Goal: Task Accomplishment & Management: Manage account settings

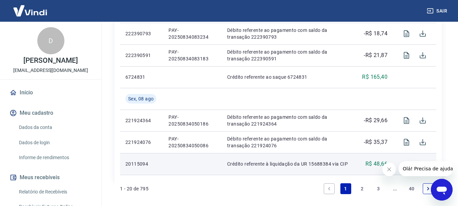
scroll to position [706, 0]
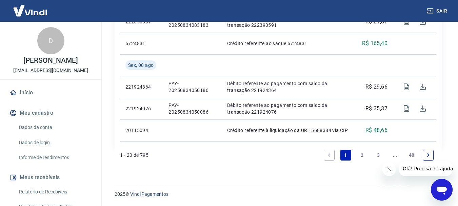
click at [362, 153] on link "2" at bounding box center [361, 154] width 11 height 11
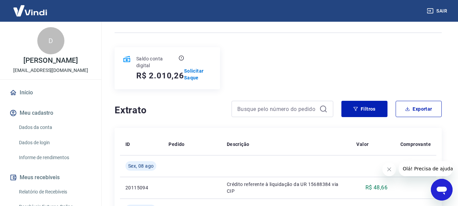
scroll to position [62, 0]
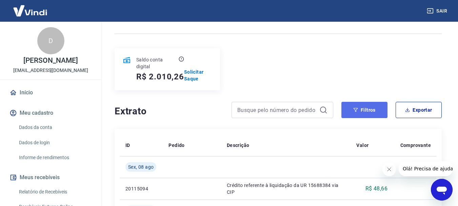
click at [362, 111] on button "Filtros" at bounding box center [364, 110] width 46 height 16
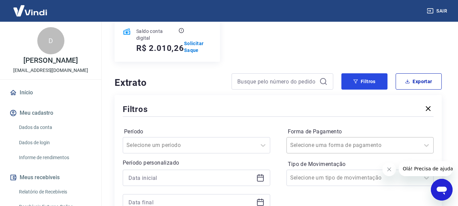
scroll to position [130, 0]
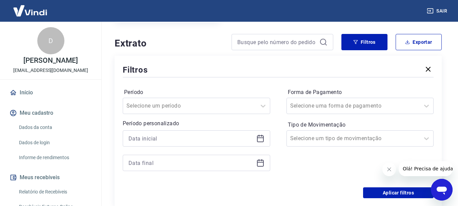
click at [257, 138] on icon at bounding box center [260, 138] width 7 height 7
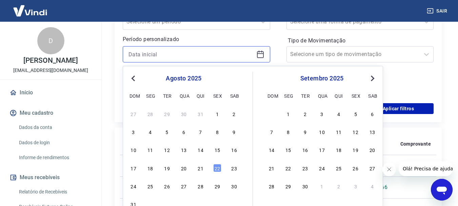
scroll to position [231, 0]
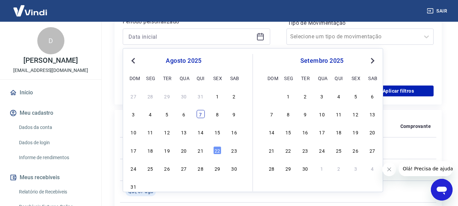
click at [197, 113] on div "7" at bounding box center [200, 114] width 8 height 8
type input "07/08/2025"
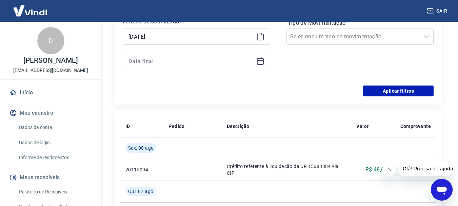
click at [257, 62] on icon at bounding box center [260, 61] width 7 height 7
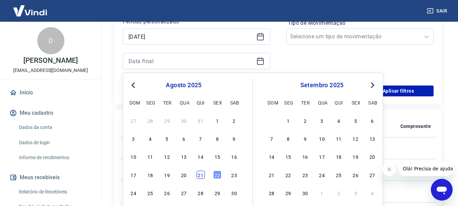
click at [204, 176] on div "21" at bounding box center [200, 174] width 8 height 8
type input "[DATE]"
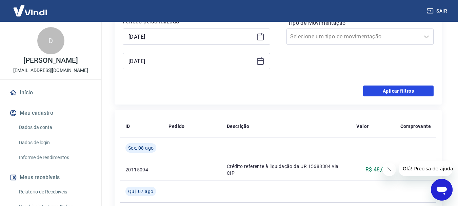
drag, startPoint x: 381, startPoint y: 92, endPoint x: 245, endPoint y: 205, distance: 176.3
click at [380, 93] on button "Aplicar filtros" at bounding box center [398, 90] width 70 height 11
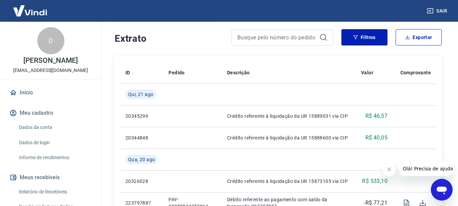
scroll to position [28, 0]
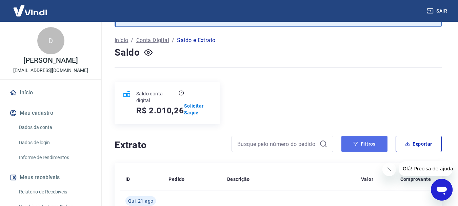
click at [377, 142] on button "Filtros" at bounding box center [364, 144] width 46 height 16
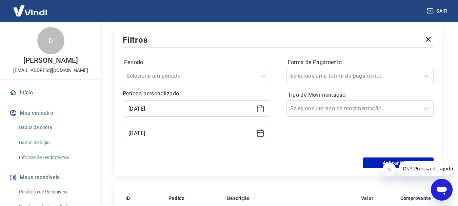
scroll to position [164, 0]
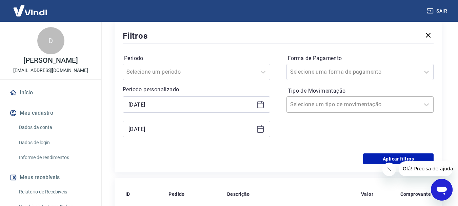
click at [379, 107] on div at bounding box center [353, 104] width 126 height 9
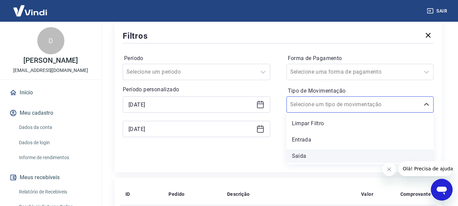
click at [306, 154] on div "Saída" at bounding box center [359, 156] width 147 height 14
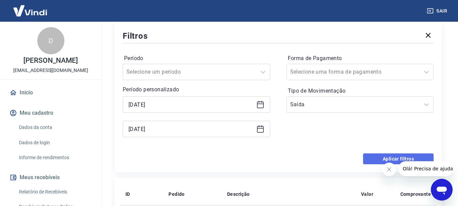
click at [363, 158] on button "Aplicar filtros" at bounding box center [398, 158] width 70 height 11
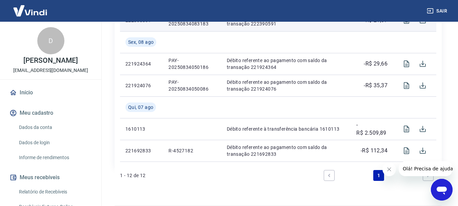
scroll to position [489, 0]
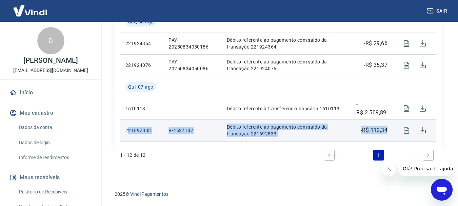
drag, startPoint x: 388, startPoint y: 128, endPoint x: 128, endPoint y: 127, distance: 260.2
click at [128, 127] on tr "221692833 R-4527182 Débito referente ao pagamento com saldo da transação 221692…" at bounding box center [278, 130] width 316 height 22
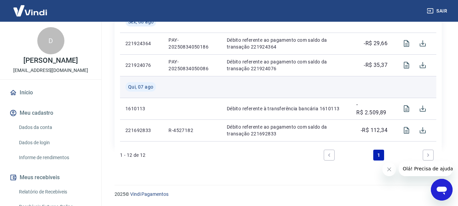
click at [221, 93] on td at bounding box center [286, 87] width 130 height 22
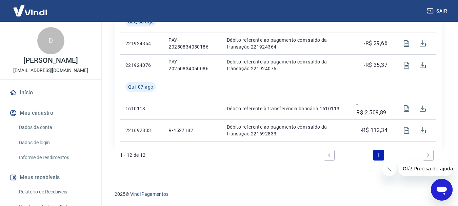
click at [393, 168] on button "Fechar mensagem da empresa" at bounding box center [389, 169] width 14 height 14
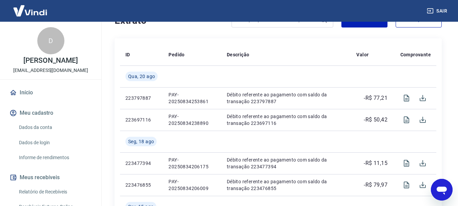
scroll to position [15, 0]
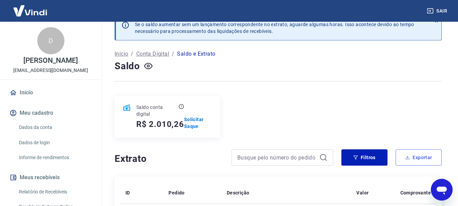
click at [412, 156] on button "Exportar" at bounding box center [418, 157] width 46 height 16
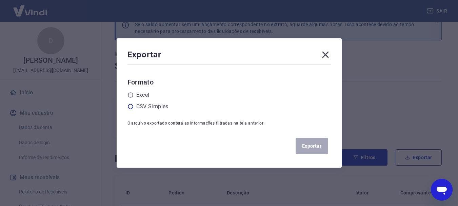
click at [160, 105] on label "CSV Simples" at bounding box center [152, 106] width 32 height 8
click at [0, 0] on input "radio" at bounding box center [0, 0] width 0 height 0
click at [143, 89] on div "Formato Excel CSV Simples" at bounding box center [228, 94] width 203 height 34
click at [146, 97] on label "Excel" at bounding box center [142, 95] width 13 height 8
click at [0, 0] on input "radio" at bounding box center [0, 0] width 0 height 0
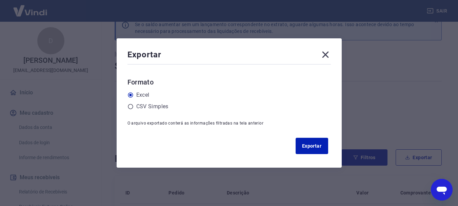
click at [331, 147] on div "Exportar" at bounding box center [228, 146] width 203 height 22
click at [326, 150] on button "Exportar" at bounding box center [311, 146] width 33 height 16
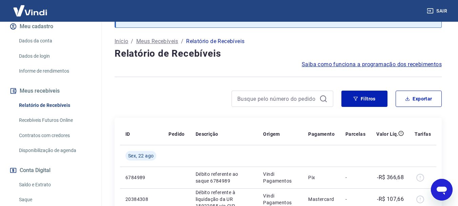
scroll to position [102, 0]
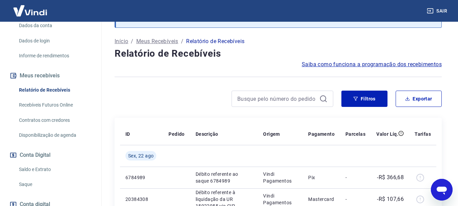
click at [45, 165] on link "Saldo e Extrato" at bounding box center [54, 169] width 77 height 14
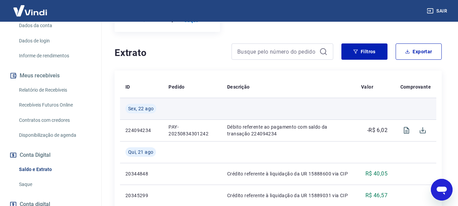
scroll to position [136, 0]
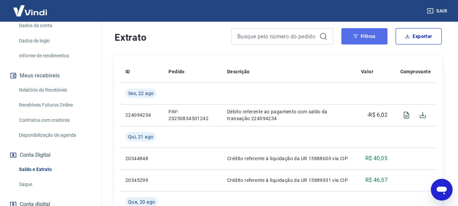
click at [366, 34] on button "Filtros" at bounding box center [364, 36] width 46 height 16
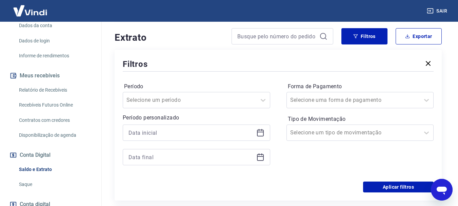
click at [259, 135] on icon at bounding box center [260, 132] width 8 height 8
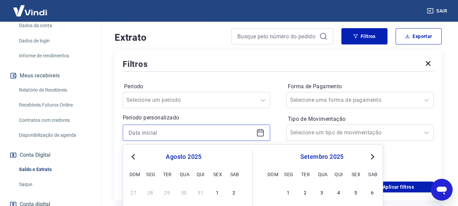
scroll to position [203, 0]
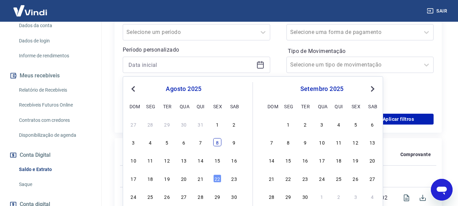
click at [221, 140] on div "8" at bounding box center [217, 142] width 8 height 8
type input "[DATE]"
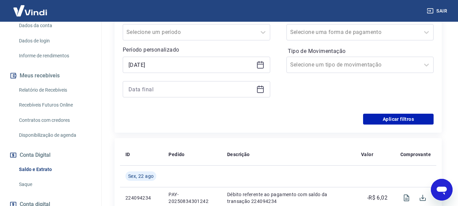
click at [260, 88] on icon at bounding box center [260, 88] width 7 height 1
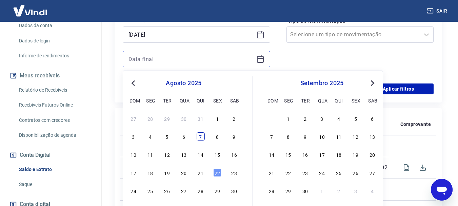
scroll to position [271, 0]
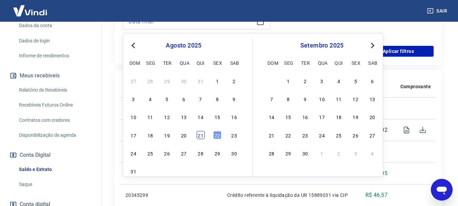
click at [200, 136] on div "21" at bounding box center [200, 135] width 8 height 8
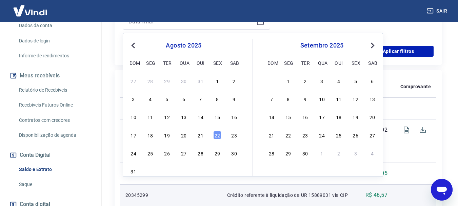
type input "[DATE]"
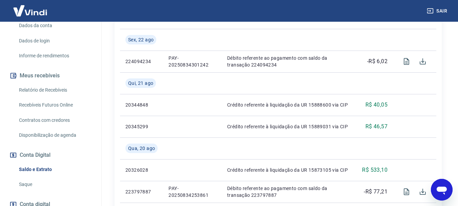
scroll to position [203, 0]
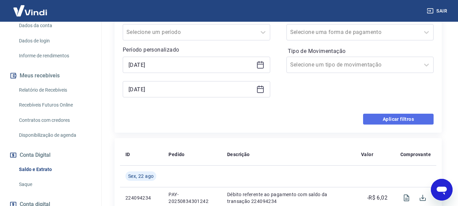
click at [400, 121] on button "Aplicar filtros" at bounding box center [398, 118] width 70 height 11
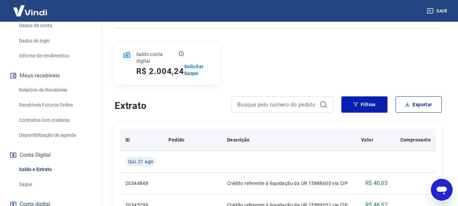
scroll to position [68, 0]
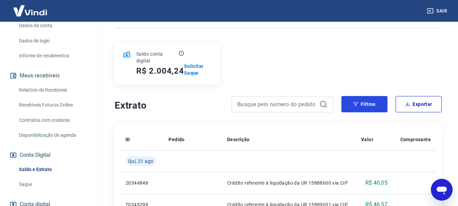
drag, startPoint x: 370, startPoint y: 110, endPoint x: 376, endPoint y: 117, distance: 8.9
click at [370, 109] on button "Filtros" at bounding box center [364, 104] width 46 height 16
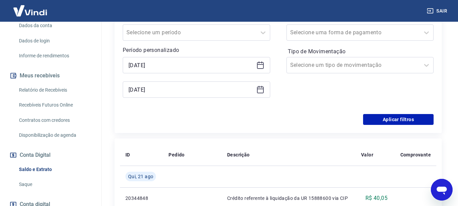
scroll to position [203, 0]
click at [382, 70] on div "Selecione um tipo de movimentação" at bounding box center [359, 65] width 147 height 16
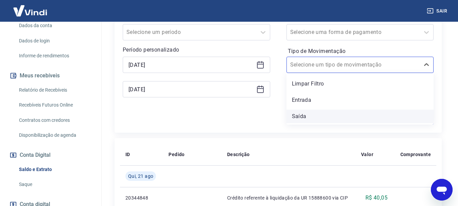
click at [352, 113] on div "Saída" at bounding box center [359, 116] width 147 height 14
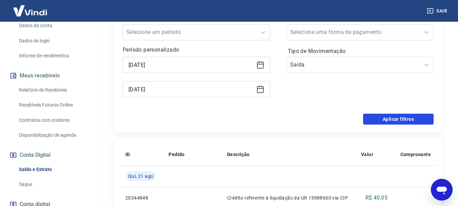
drag, startPoint x: 399, startPoint y: 117, endPoint x: 385, endPoint y: 111, distance: 16.1
click at [399, 117] on button "Aplicar filtros" at bounding box center [398, 118] width 70 height 11
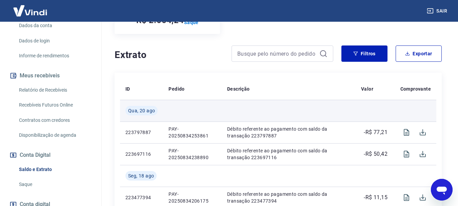
scroll to position [119, 0]
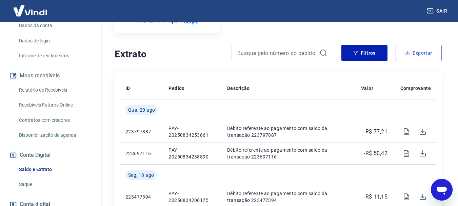
click at [412, 57] on button "Exportar" at bounding box center [418, 53] width 46 height 16
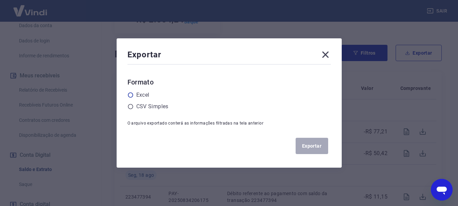
click at [148, 92] on label "Excel" at bounding box center [142, 95] width 13 height 8
click at [0, 0] on input "radio" at bounding box center [0, 0] width 0 height 0
click at [304, 142] on button "Exportar" at bounding box center [311, 146] width 33 height 16
